Goal: Task Accomplishment & Management: Manage account settings

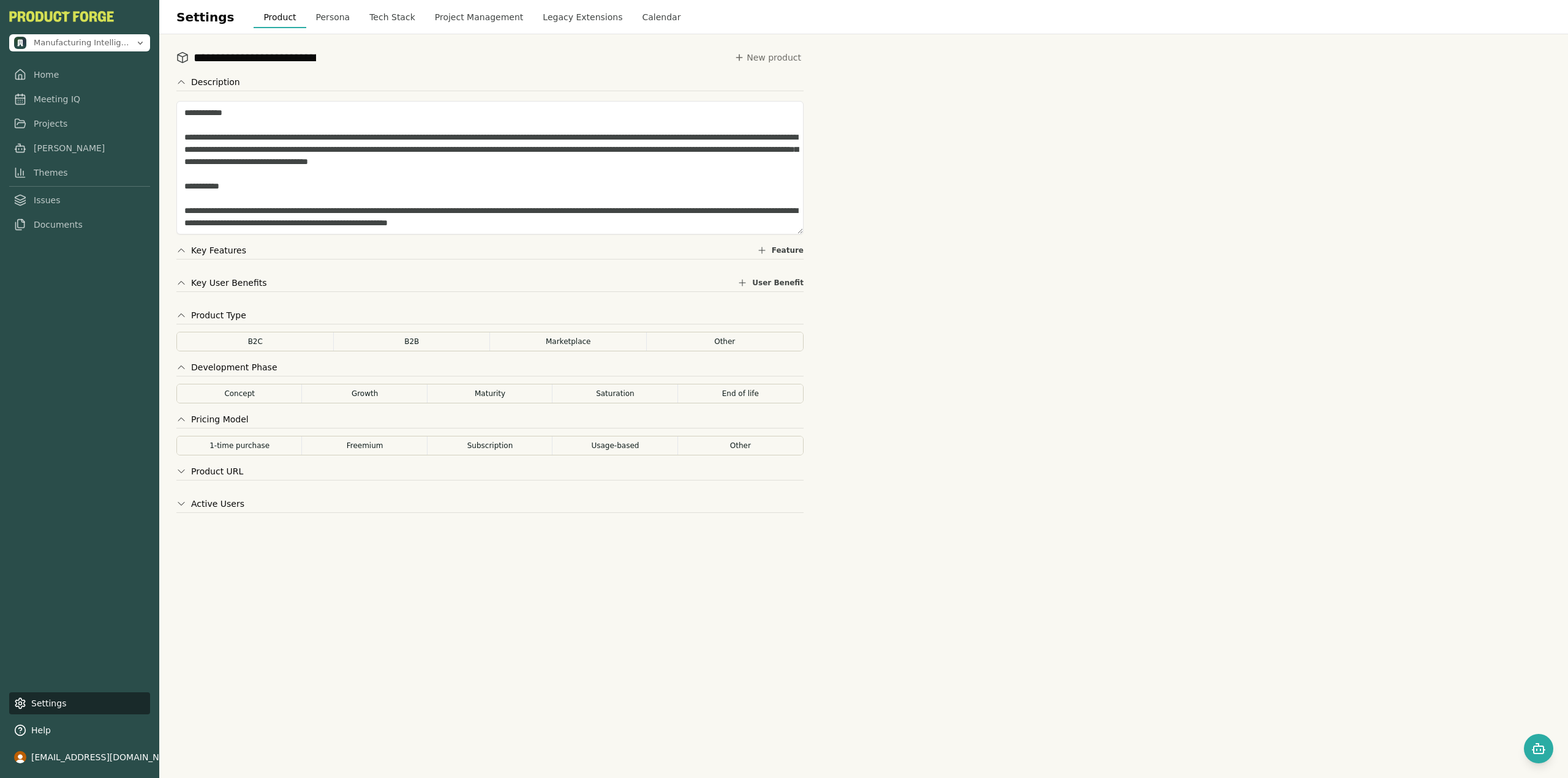
click at [53, 422] on div "Manufacturing Intelligence Hub Home Meeting IQ Projects [PERSON_NAME] Themes Is…" at bounding box center [79, 389] width 159 height 778
click at [480, 422] on button "Subscription" at bounding box center [490, 446] width 126 height 20
click at [258, 398] on button "Concept" at bounding box center [240, 394] width 126 height 20
click at [704, 343] on button "Other" at bounding box center [725, 342] width 158 height 20
click at [400, 422] on div "**********" at bounding box center [490, 406] width 627 height 714
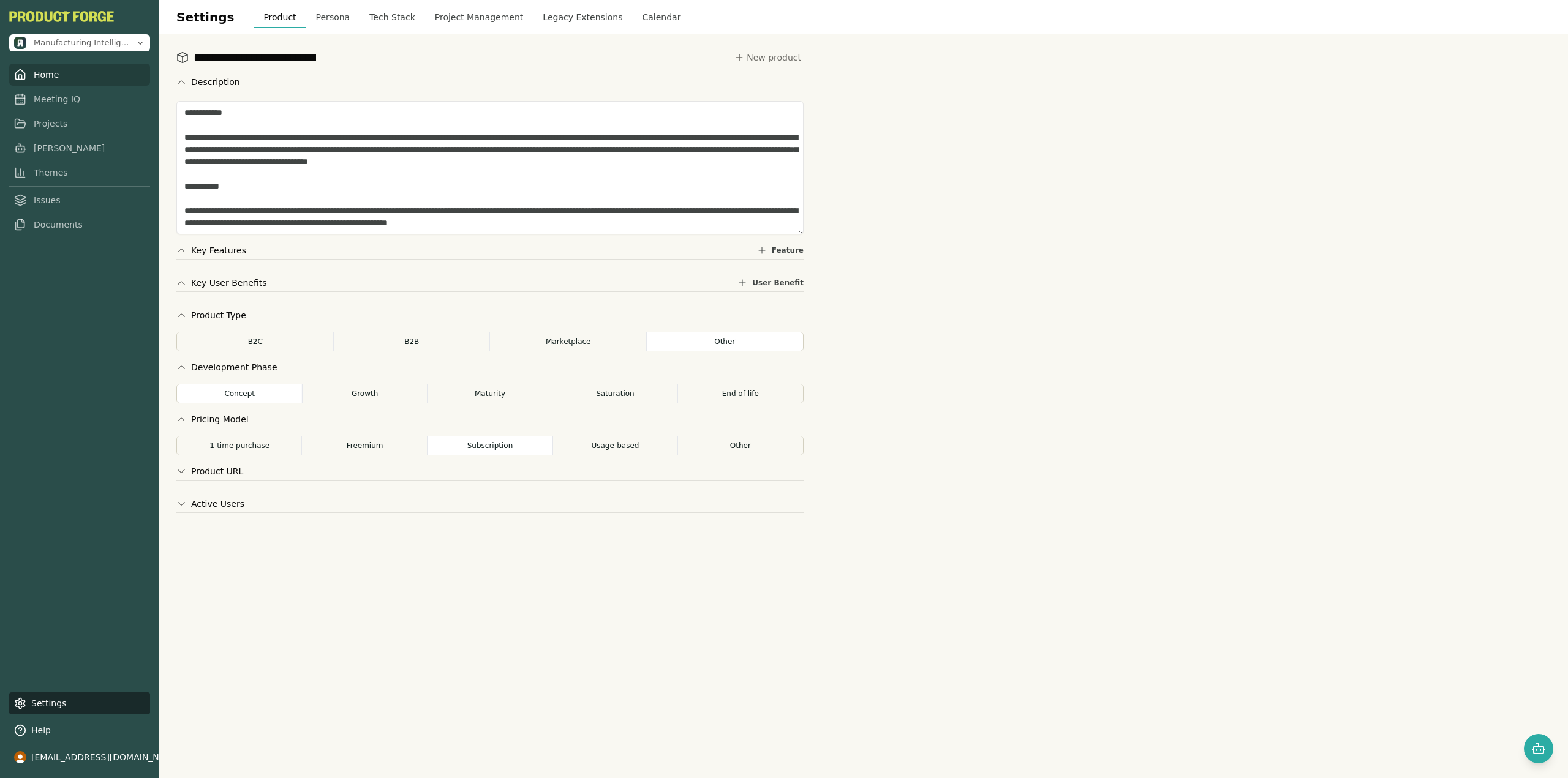
click at [61, 76] on link "Home" at bounding box center [79, 75] width 141 height 22
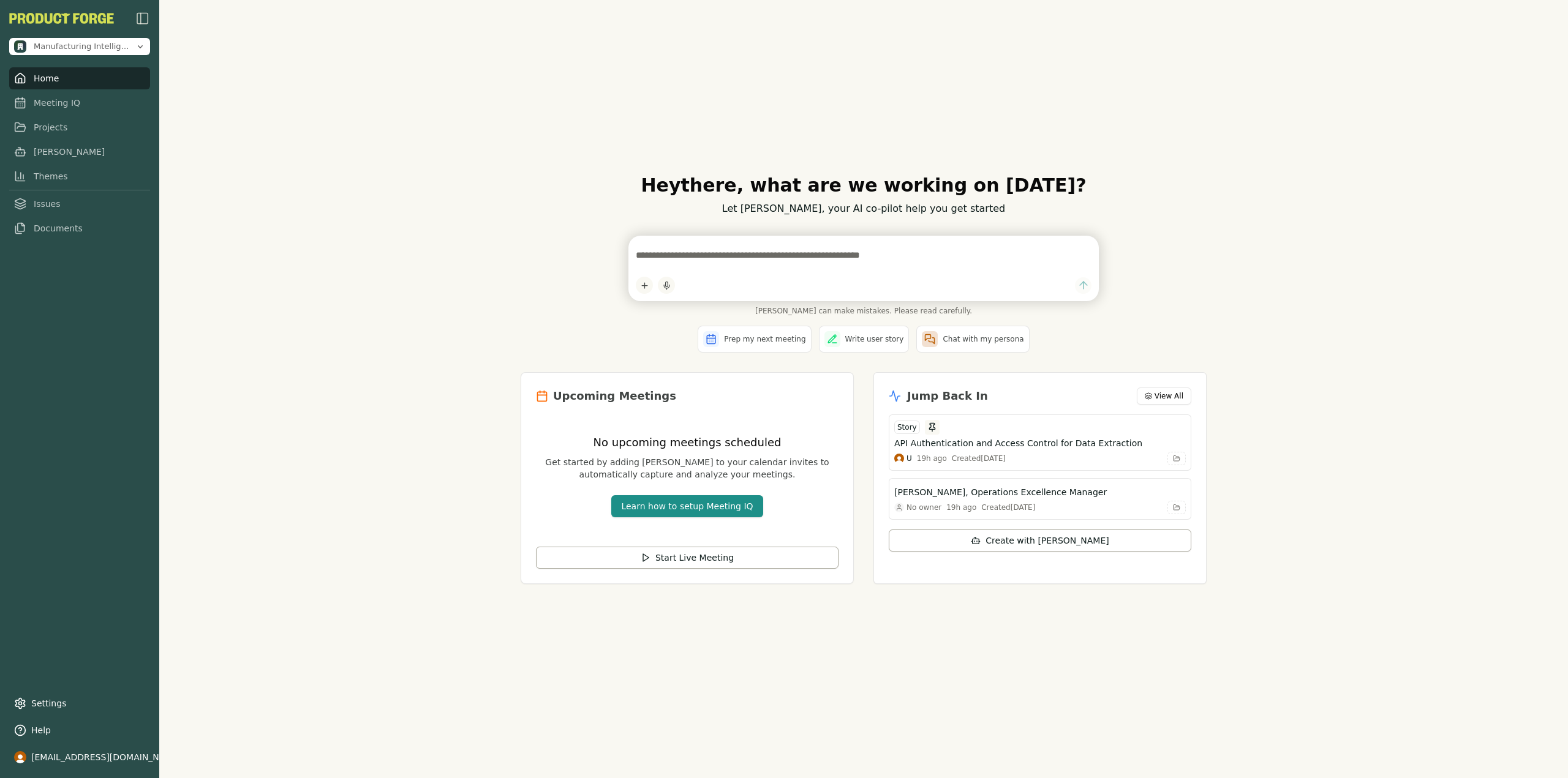
click at [419, 293] on div "Hey there , what are we working on [DATE]? Let [PERSON_NAME], your AI co-pilot …" at bounding box center [864, 389] width 1409 height 778
click at [452, 520] on div "Hey there , what are we working on [DATE]? Let [PERSON_NAME], your AI co-pilot …" at bounding box center [864, 389] width 1409 height 778
